Goal: Information Seeking & Learning: Learn about a topic

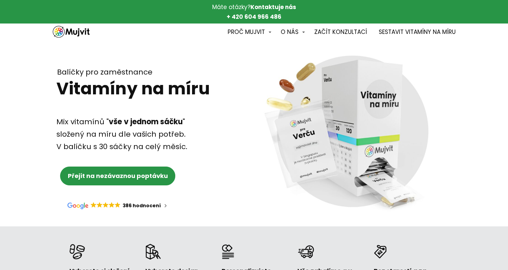
scroll to position [239, 0]
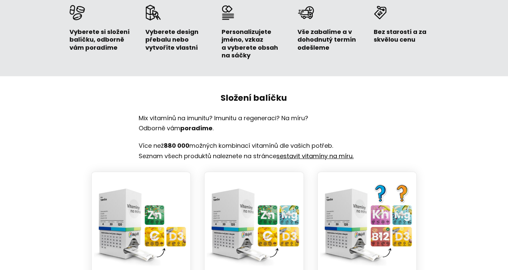
drag, startPoint x: 512, startPoint y: 28, endPoint x: 489, endPoint y: 48, distance: 30.0
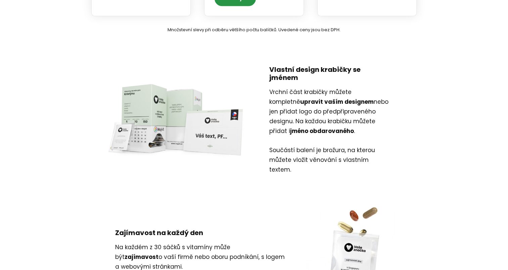
scroll to position [591, 0]
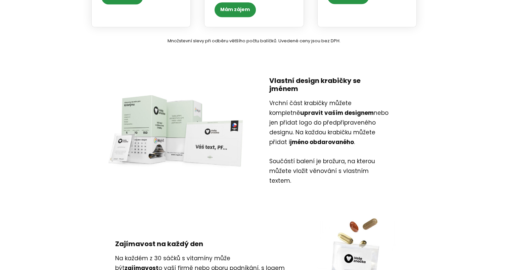
click at [217, 134] on img at bounding box center [178, 131] width 151 height 85
click at [219, 129] on img at bounding box center [178, 131] width 151 height 85
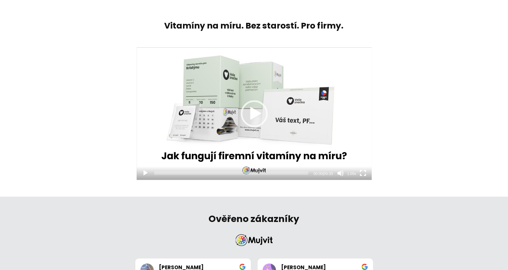
scroll to position [1228, 0]
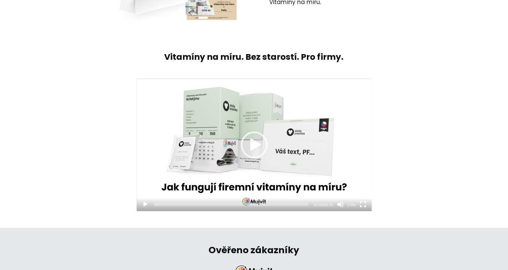
click at [248, 107] on div "Video přehrávač" at bounding box center [254, 145] width 235 height 132
click at [256, 107] on div "Video přehrávač" at bounding box center [254, 145] width 235 height 132
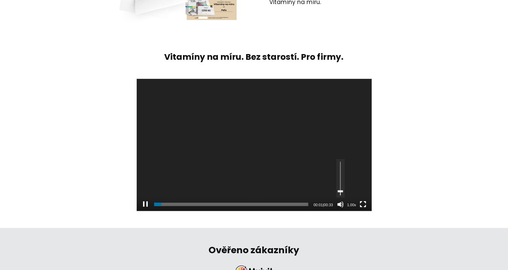
click at [340, 161] on div "Ovládání hlasitosti" at bounding box center [340, 178] width 1 height 34
click at [340, 193] on div "Ovládání hlasitosti" at bounding box center [340, 194] width 5 height 2
click at [216, 202] on span "00:13" at bounding box center [231, 203] width 154 height 3
click at [206, 202] on span "00:11" at bounding box center [231, 203] width 154 height 3
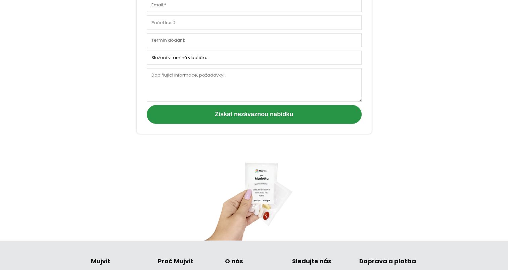
scroll to position [1972, 0]
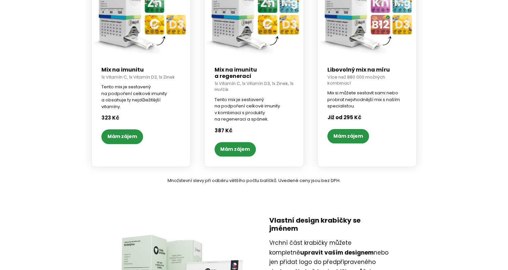
scroll to position [604, 0]
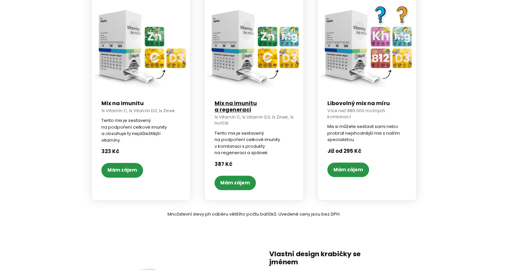
click at [252, 104] on link "Mix na imunitu a regeneraci" at bounding box center [236, 106] width 42 height 14
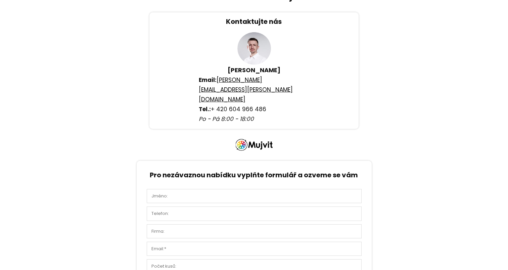
scroll to position [1984, 0]
